Goal: Information Seeking & Learning: Find specific page/section

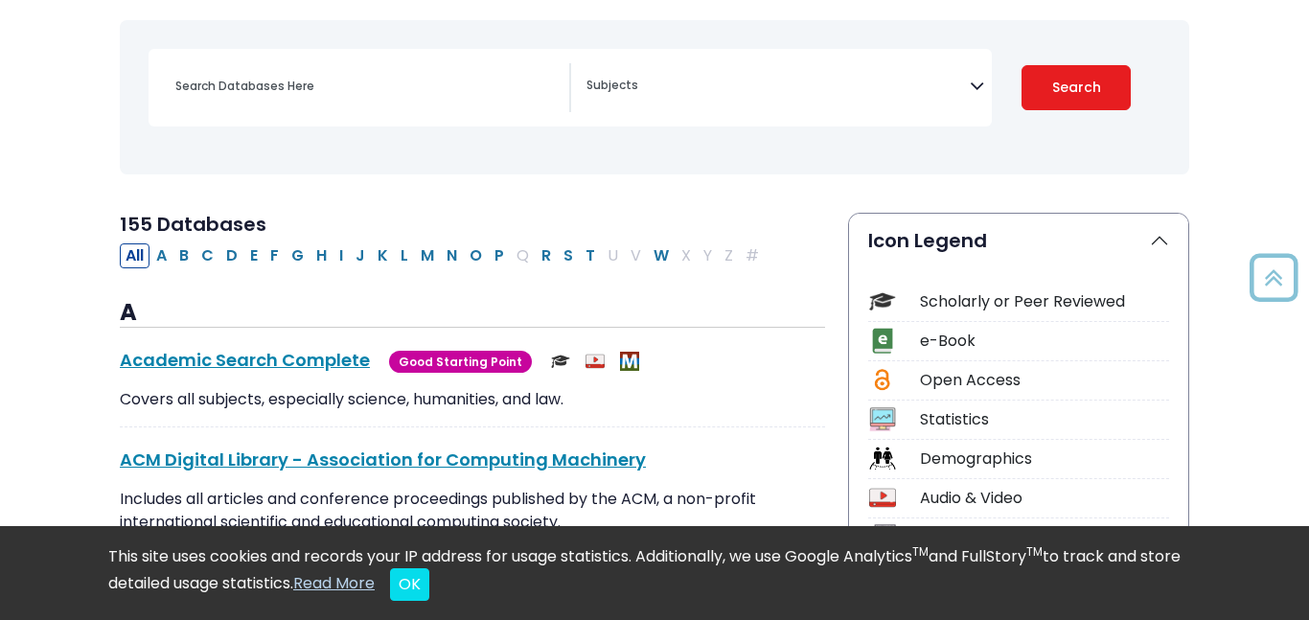
scroll to position [250, 0]
click at [324, 262] on button "H" at bounding box center [321, 255] width 22 height 25
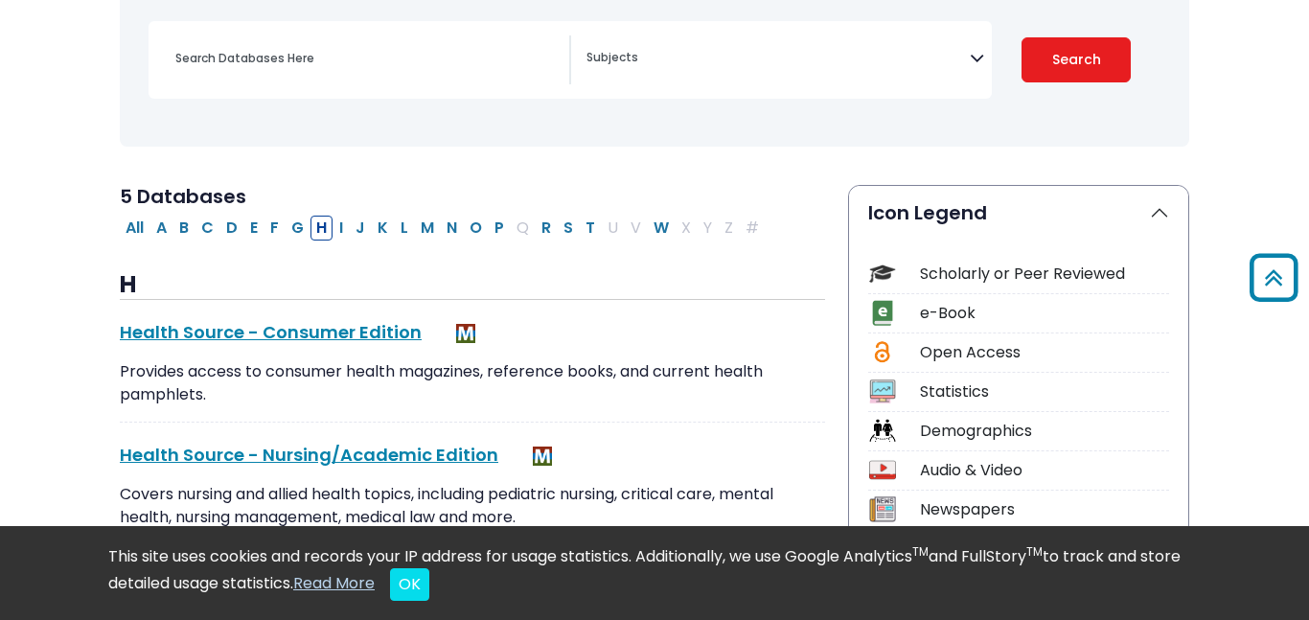
scroll to position [273, 0]
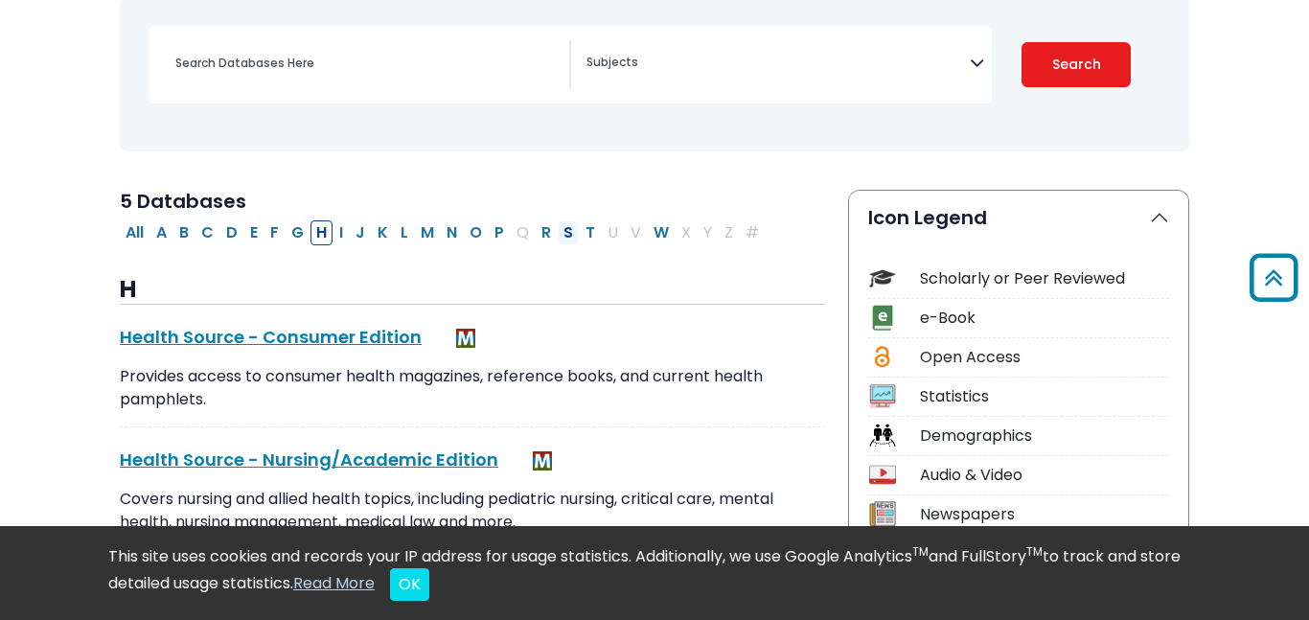
click at [571, 235] on button "S" at bounding box center [568, 232] width 21 height 25
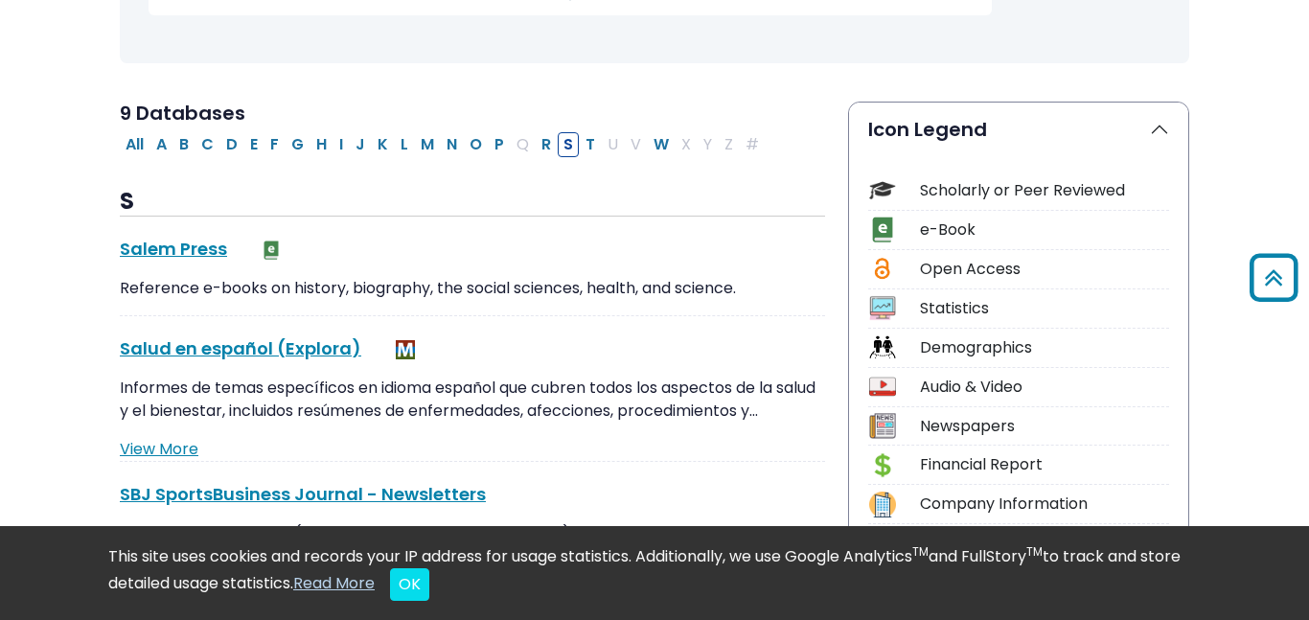
scroll to position [181, 0]
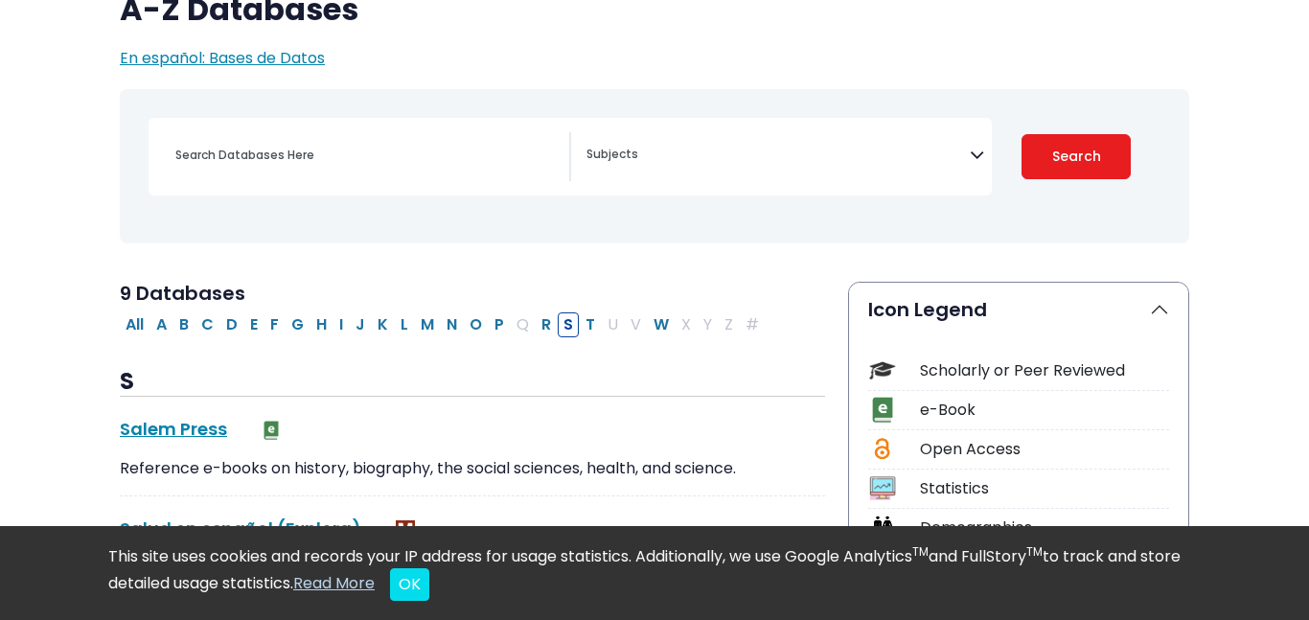
click at [1016, 148] on div "Clear Filters Search" at bounding box center [1076, 156] width 146 height 45
click at [1032, 153] on button "Search" at bounding box center [1075, 156] width 109 height 45
select select "Database Subject Filter"
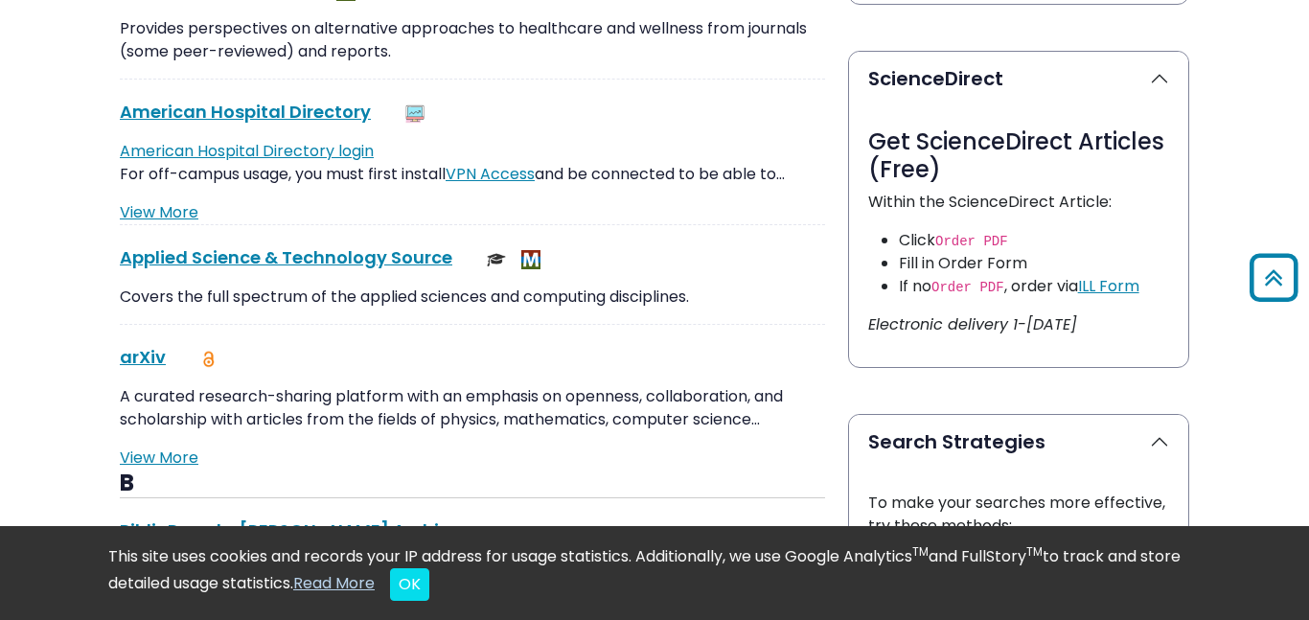
scroll to position [996, 0]
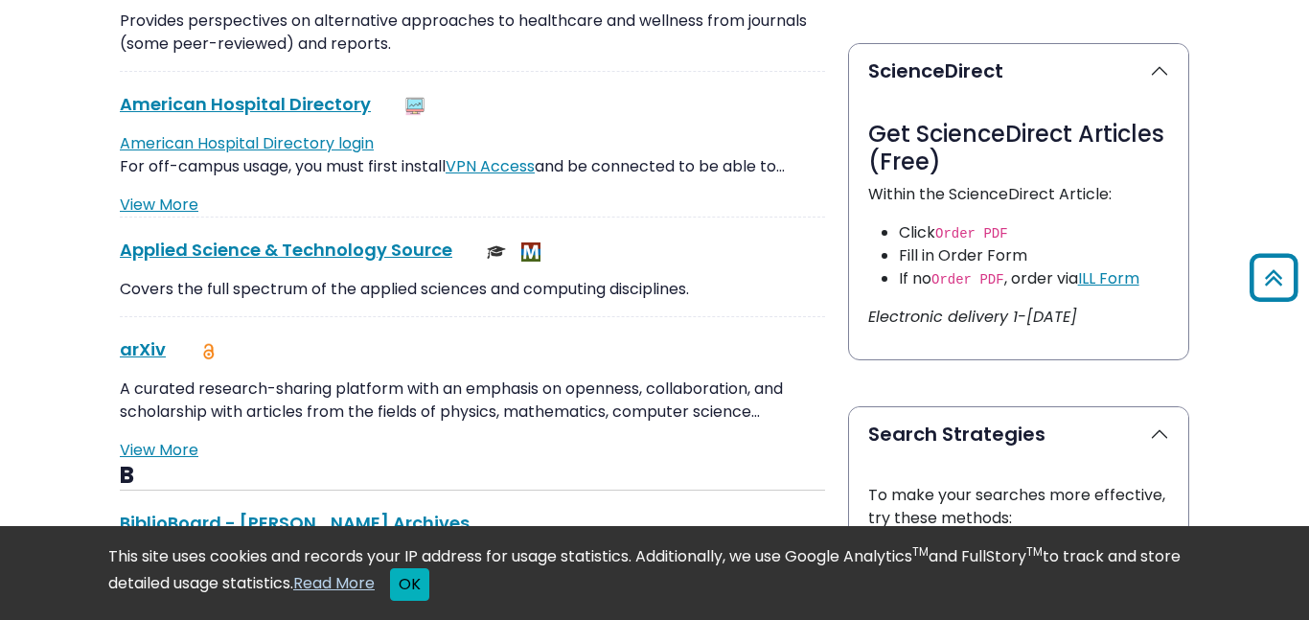
click at [429, 592] on button "OK" at bounding box center [409, 584] width 39 height 33
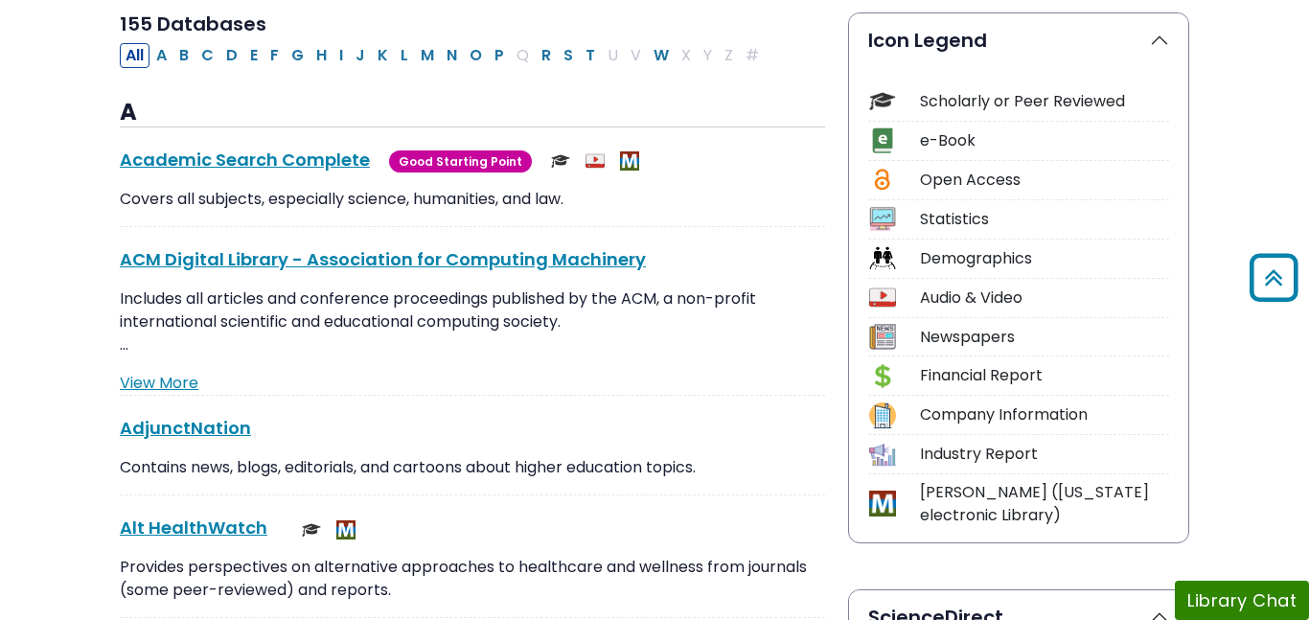
scroll to position [0, 0]
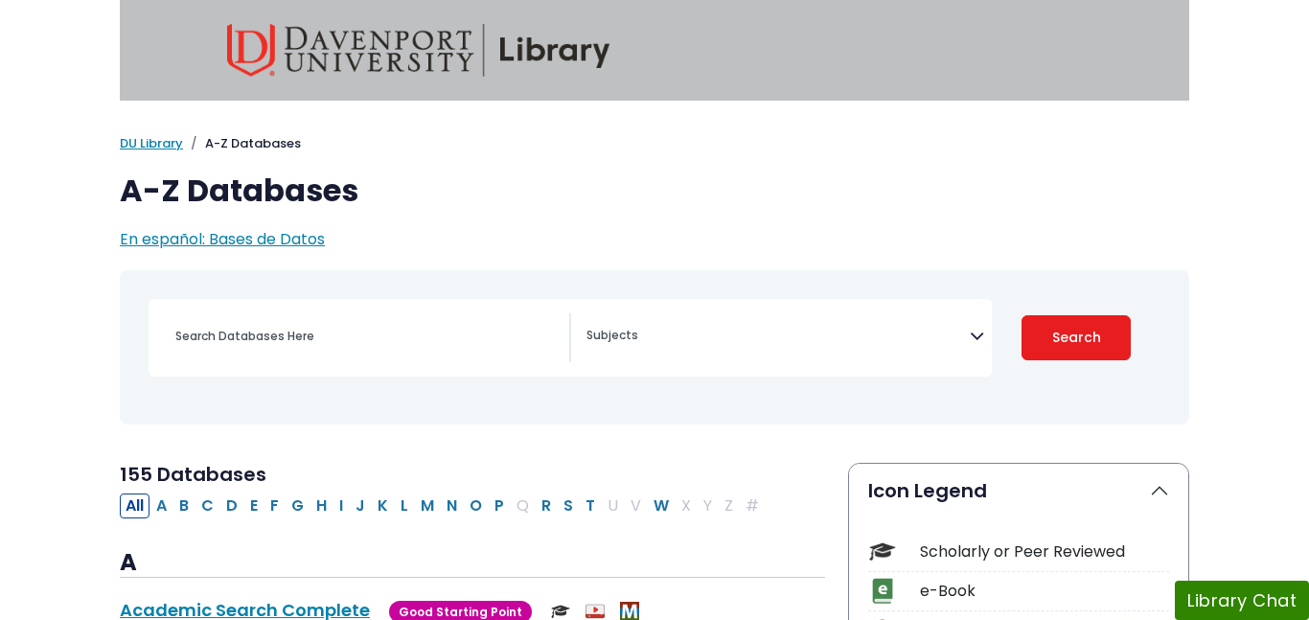
click at [285, 358] on div "Search filters" at bounding box center [366, 336] width 405 height 46
click at [267, 345] on input "Search database by title or keyword" at bounding box center [366, 336] width 405 height 28
type input "hunting"
click at [1021, 315] on button "Search" at bounding box center [1075, 337] width 109 height 45
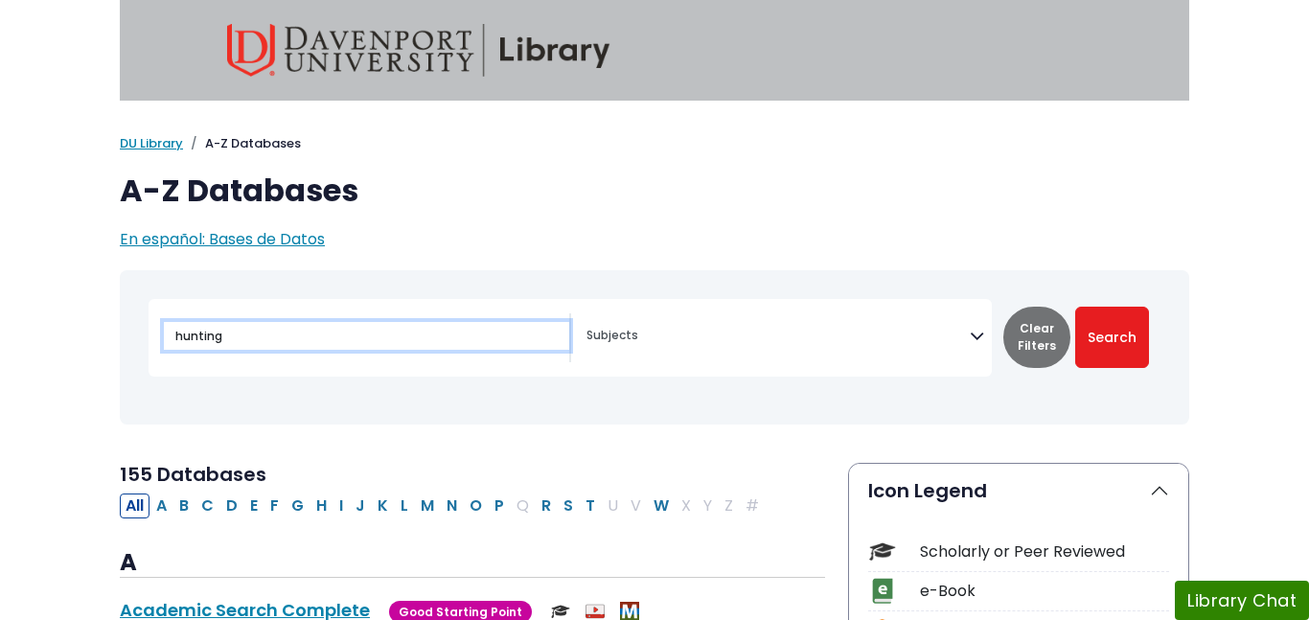
select select "Database Subject Filter"
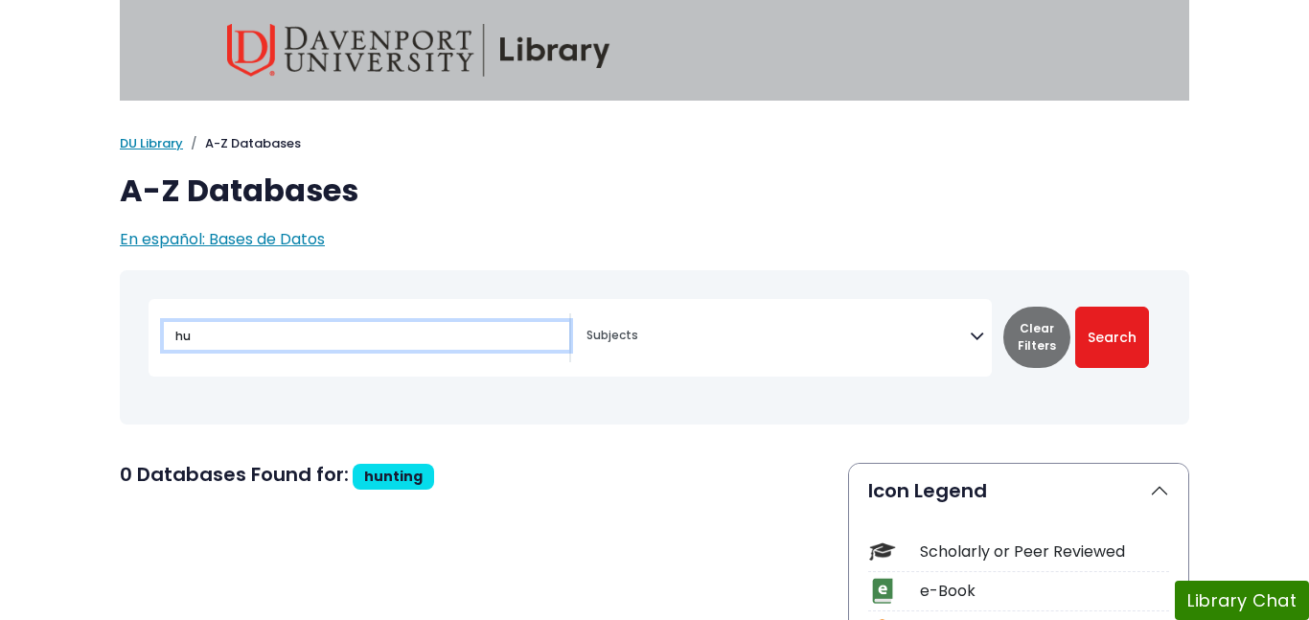
type input "h"
type input "outdoor sports"
click at [1075, 307] on button "Search" at bounding box center [1112, 337] width 74 height 61
select select "Database Subject Filter"
type input "o"
